Goal: Communication & Community: Participate in discussion

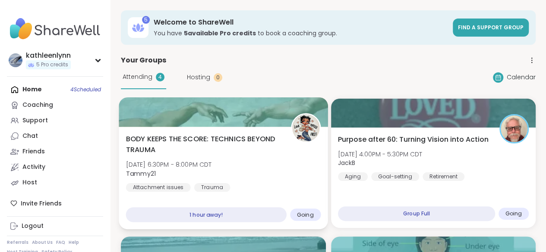
click at [225, 116] on div at bounding box center [223, 111] width 209 height 29
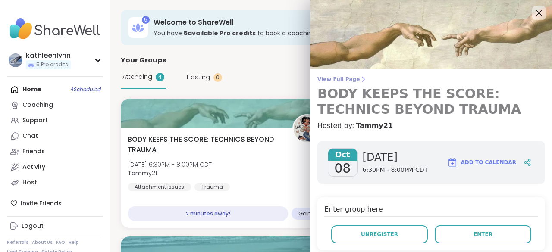
click at [324, 79] on span "View Full Page" at bounding box center [431, 79] width 228 height 7
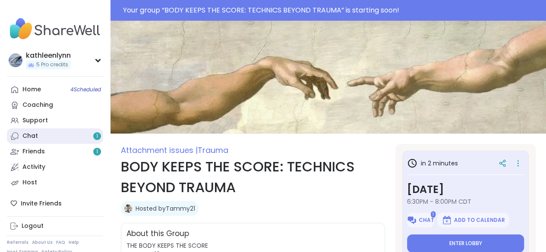
click at [42, 133] on link "Chat 1" at bounding box center [55, 137] width 96 height 16
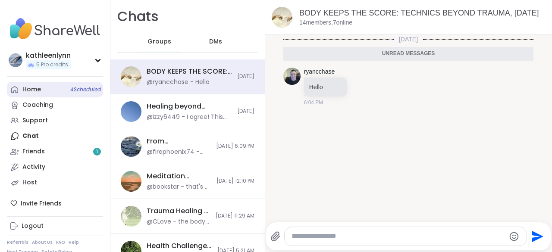
click at [38, 89] on div "Home 4 Scheduled" at bounding box center [31, 89] width 19 height 9
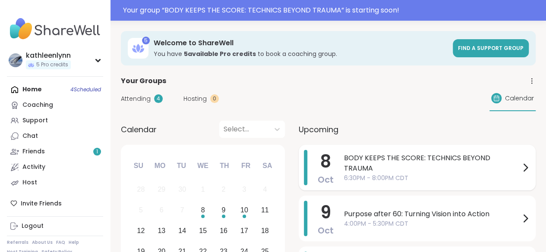
click at [418, 174] on span "6:30PM - 8:00PM CDT" at bounding box center [432, 178] width 176 height 9
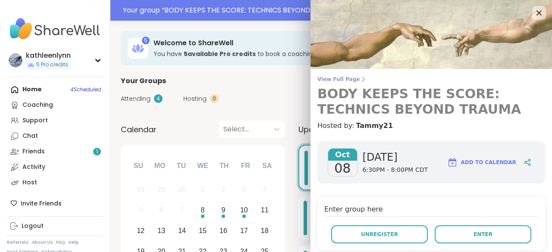
click at [325, 79] on span "View Full Page" at bounding box center [431, 79] width 228 height 7
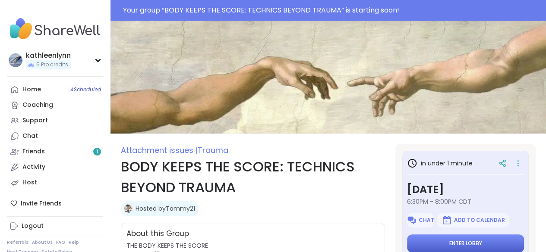
click at [449, 244] on span "Enter lobby" at bounding box center [465, 243] width 33 height 7
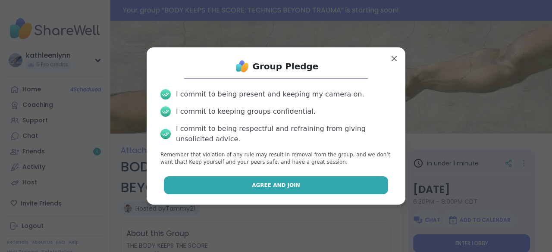
click at [296, 190] on button "Agree and Join" at bounding box center [276, 185] width 225 height 18
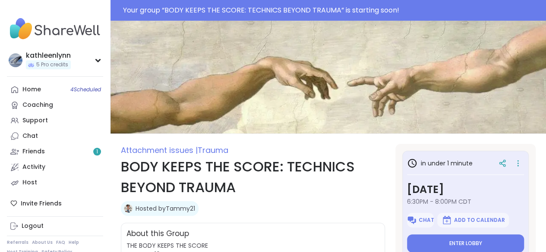
type textarea "*"
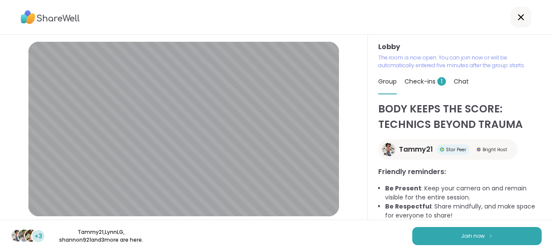
click at [369, 205] on div "Lobby | Default - Microphone Array (AMD Audio Device) | Default - Speakers (Rea…" at bounding box center [276, 127] width 552 height 185
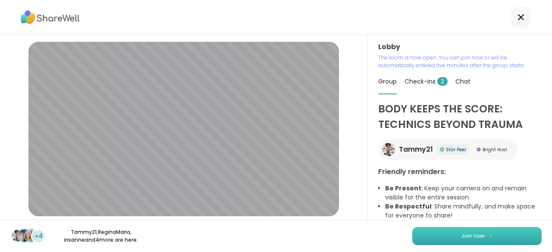
click at [462, 239] on span "Join now" at bounding box center [473, 236] width 24 height 8
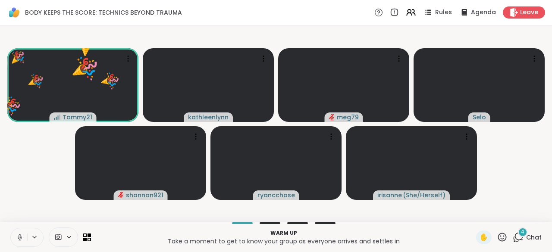
click at [19, 234] on icon at bounding box center [20, 238] width 8 height 8
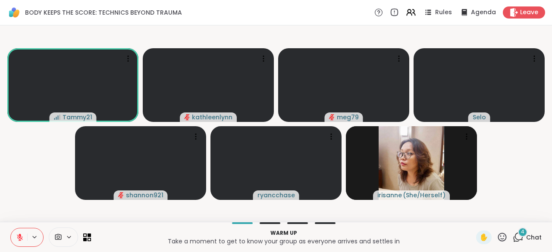
click at [513, 237] on icon at bounding box center [518, 237] width 11 height 11
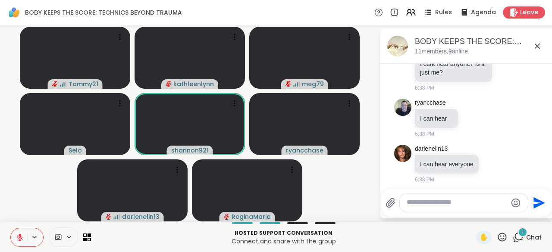
scroll to position [422, 0]
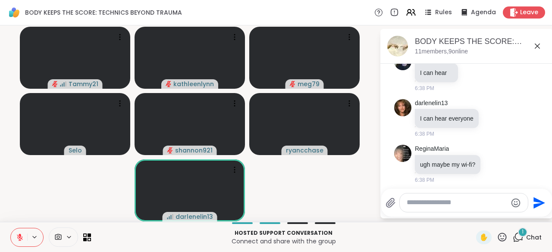
click at [19, 237] on icon at bounding box center [20, 238] width 6 height 6
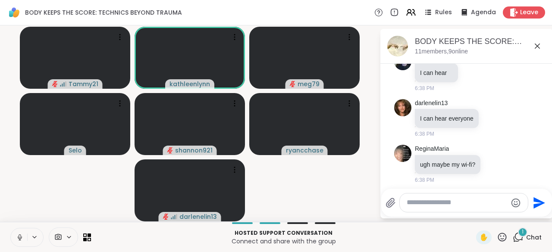
click at [19, 238] on icon at bounding box center [20, 238] width 8 height 8
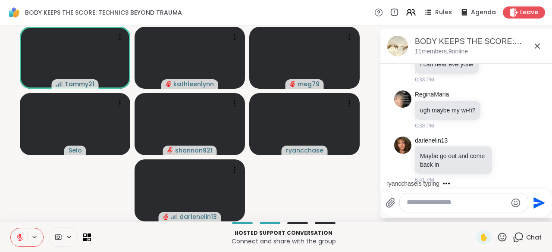
scroll to position [531, 0]
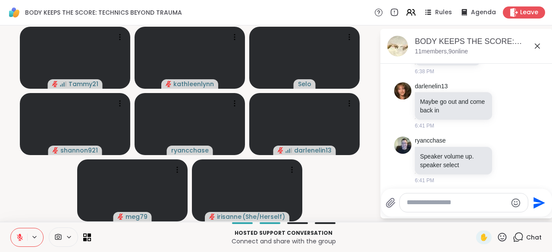
click at [20, 236] on icon at bounding box center [20, 235] width 3 height 3
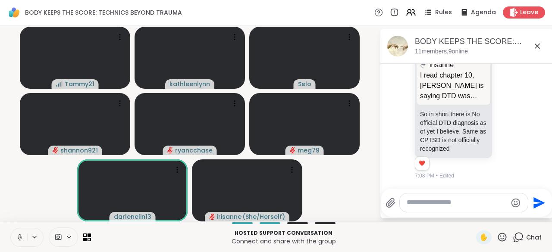
scroll to position [1123, 0]
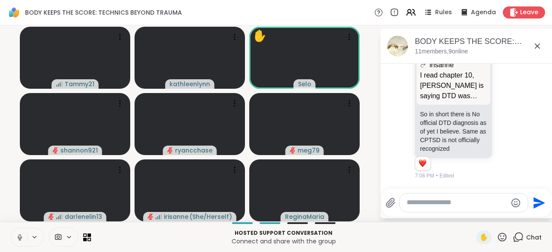
click at [497, 240] on icon at bounding box center [502, 237] width 11 height 11
click at [473, 214] on span "❤️" at bounding box center [477, 215] width 9 height 10
drag, startPoint x: 481, startPoint y: 234, endPoint x: 477, endPoint y: 242, distance: 8.9
click at [480, 242] on span "✋" at bounding box center [484, 237] width 9 height 10
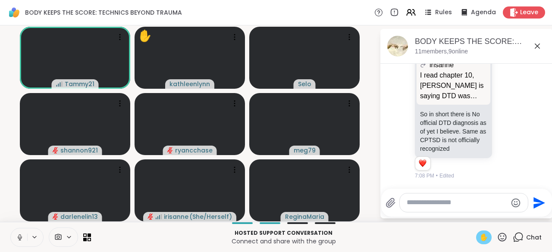
click at [480, 235] on span "✋" at bounding box center [484, 237] width 9 height 10
click at [18, 237] on icon at bounding box center [20, 237] width 4 height 3
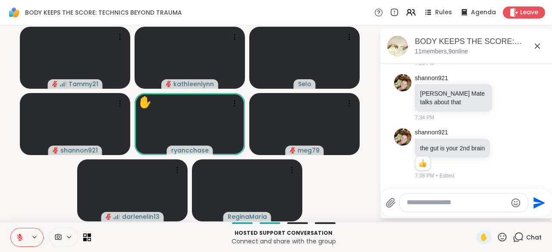
scroll to position [1290, 0]
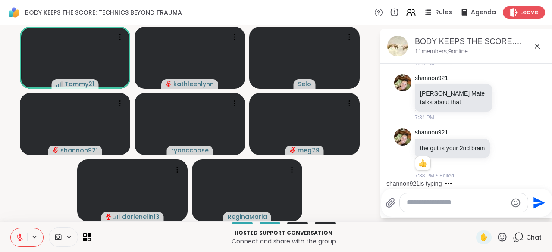
click at [19, 236] on icon at bounding box center [20, 238] width 8 height 8
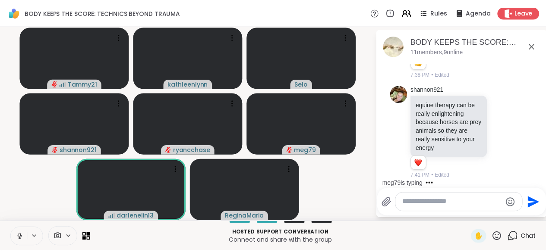
scroll to position [1445, 0]
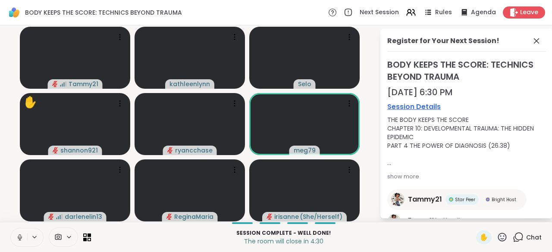
drag, startPoint x: 361, startPoint y: 240, endPoint x: 368, endPoint y: 232, distance: 11.0
click at [368, 232] on div "Session Complete - well done! The room will close in 4:30" at bounding box center [283, 237] width 375 height 19
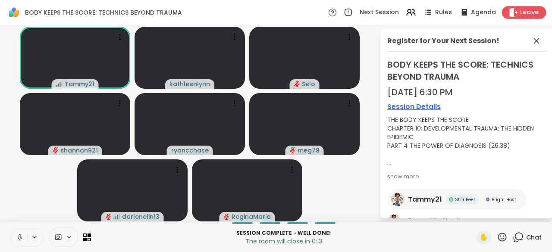
click at [520, 12] on span "Leave" at bounding box center [529, 12] width 19 height 9
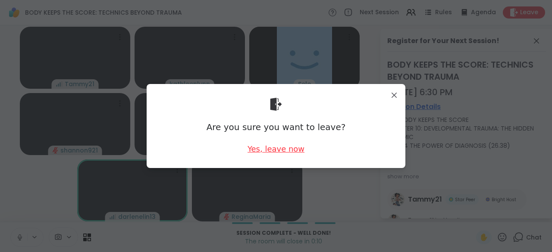
click at [274, 146] on div "Yes, leave now" at bounding box center [276, 149] width 57 height 11
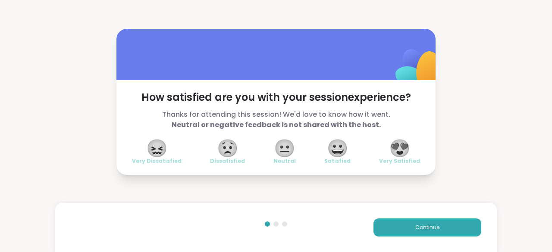
click at [399, 143] on span "😍" at bounding box center [400, 149] width 22 height 16
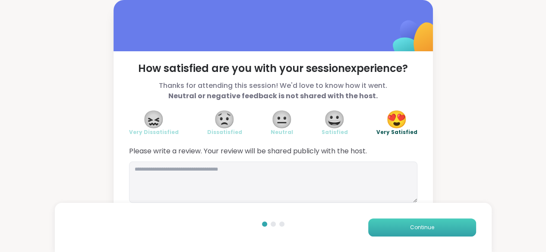
click at [406, 225] on button "Continue" at bounding box center [422, 228] width 108 height 18
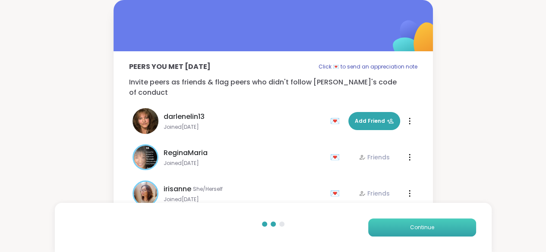
drag, startPoint x: 406, startPoint y: 225, endPoint x: 399, endPoint y: 225, distance: 6.9
click at [399, 225] on button "Continue" at bounding box center [422, 228] width 108 height 18
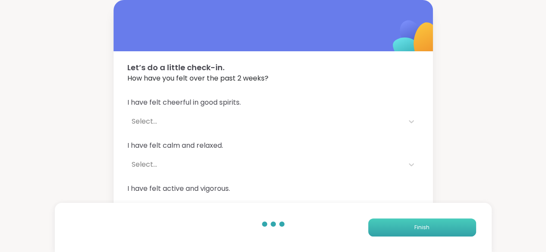
click at [399, 225] on button "Finish" at bounding box center [422, 228] width 108 height 18
